Goal: Task Accomplishment & Management: Use online tool/utility

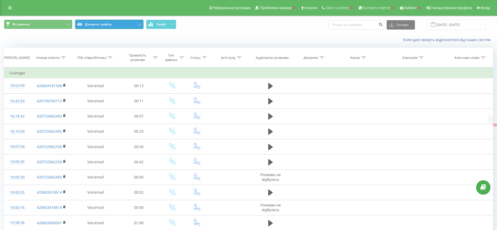
click at [86, 24] on button "Джерела трафіку" at bounding box center [109, 24] width 69 height 9
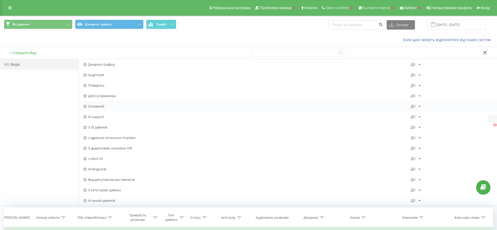
click at [99, 104] on span "Основний" at bounding box center [247, 106] width 328 height 4
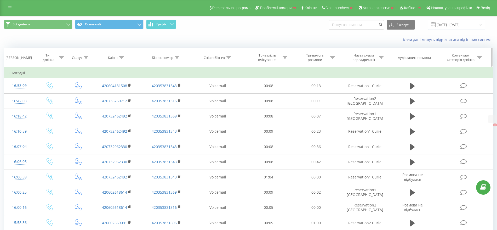
click at [229, 57] on icon at bounding box center [229, 57] width 5 height 3
click at [208, 98] on input "text" at bounding box center [218, 95] width 46 height 9
type input "beh"
click at [218, 103] on button "OK" at bounding box center [229, 105] width 22 height 7
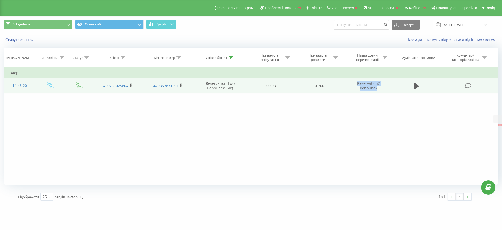
drag, startPoint x: 357, startPoint y: 83, endPoint x: 380, endPoint y: 90, distance: 24.6
click at [380, 90] on td "Reservation2 Behounek" at bounding box center [369, 85] width 50 height 15
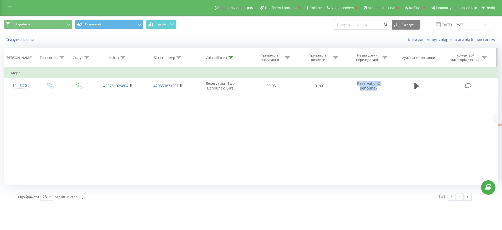
copy td "Reservation2 Behounek"
click at [17, 39] on button "Скинути фільтри" at bounding box center [20, 39] width 32 height 5
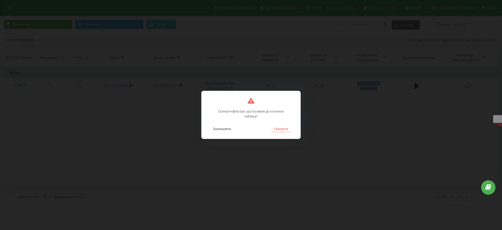
click at [285, 130] on button "Скинути" at bounding box center [281, 128] width 20 height 7
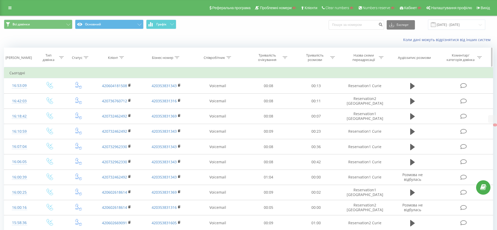
click at [381, 56] on div at bounding box center [381, 57] width 5 height 4
click at [367, 97] on input "text" at bounding box center [365, 95] width 46 height 9
paste input "Reservation2 Behounek"
type input "Reservation2 Behounek"
click at [371, 101] on div "Скасувати OK" at bounding box center [365, 106] width 46 height 12
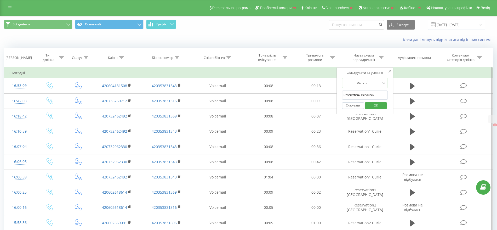
click at [372, 106] on span "OK" at bounding box center [376, 105] width 15 height 8
